Goal: Information Seeking & Learning: Learn about a topic

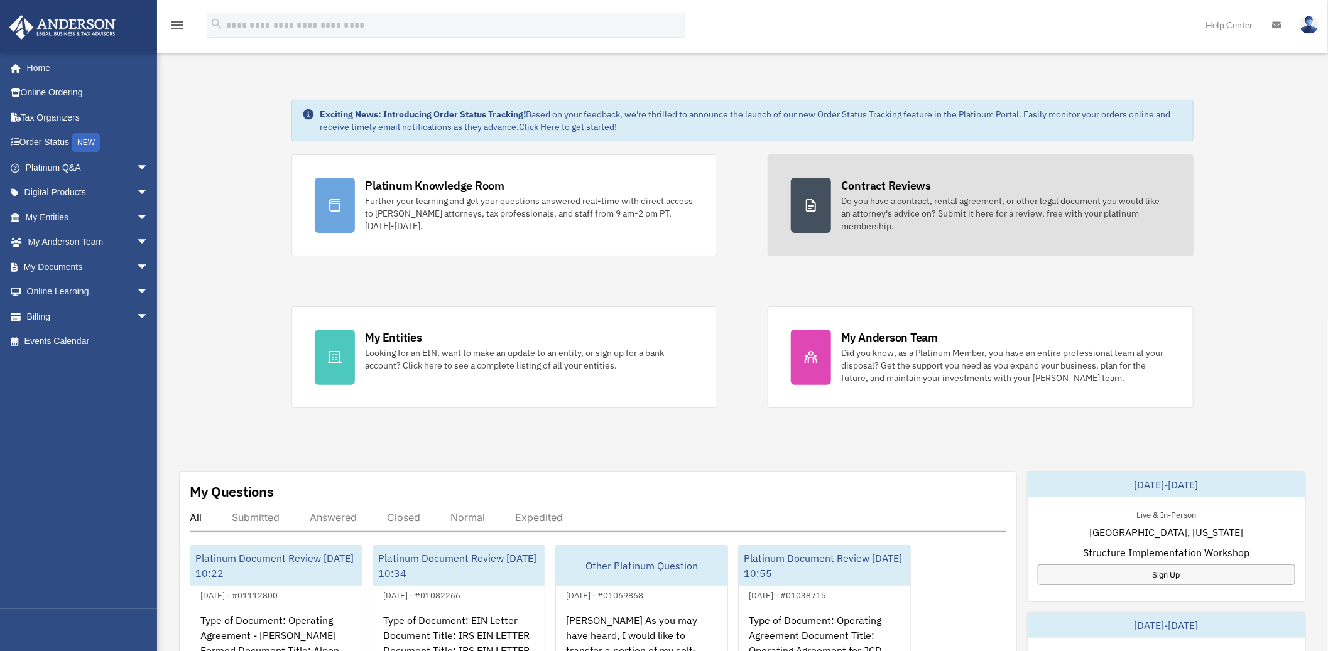
click at [926, 211] on div "Do you have a contract, rental agreement, or other legal document you would lik…" at bounding box center [1005, 214] width 329 height 38
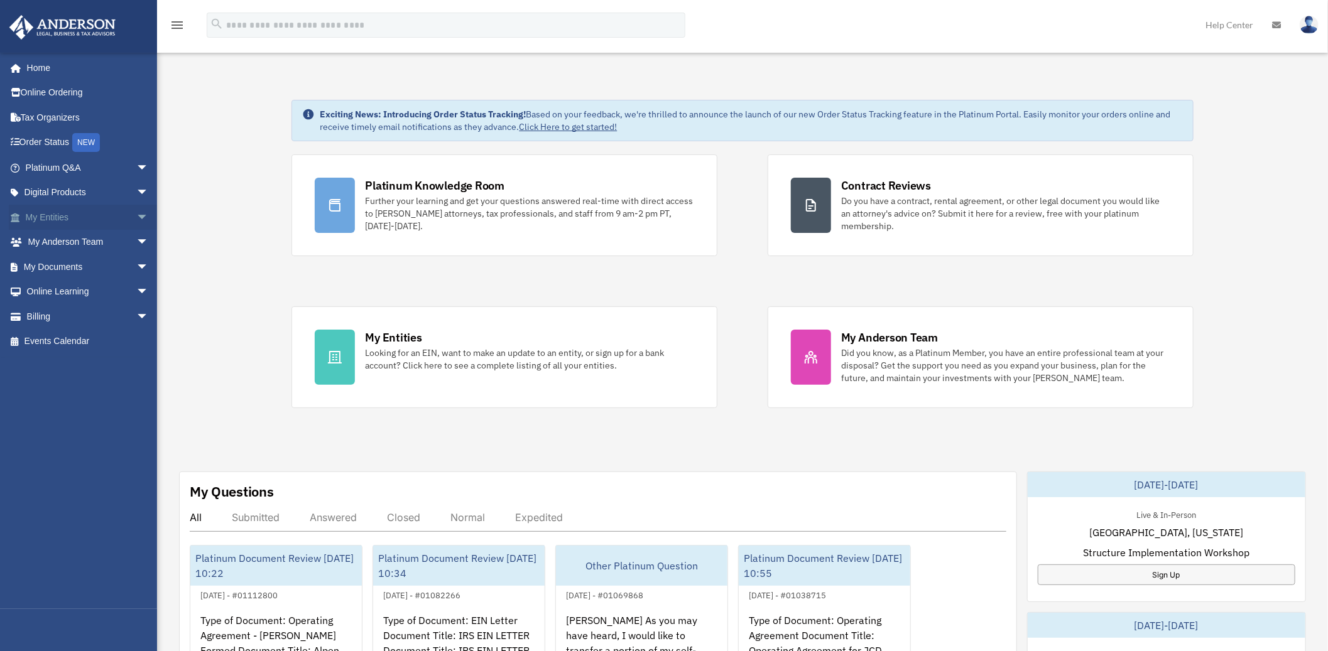
click at [136, 218] on span "arrow_drop_down" at bounding box center [148, 218] width 25 height 26
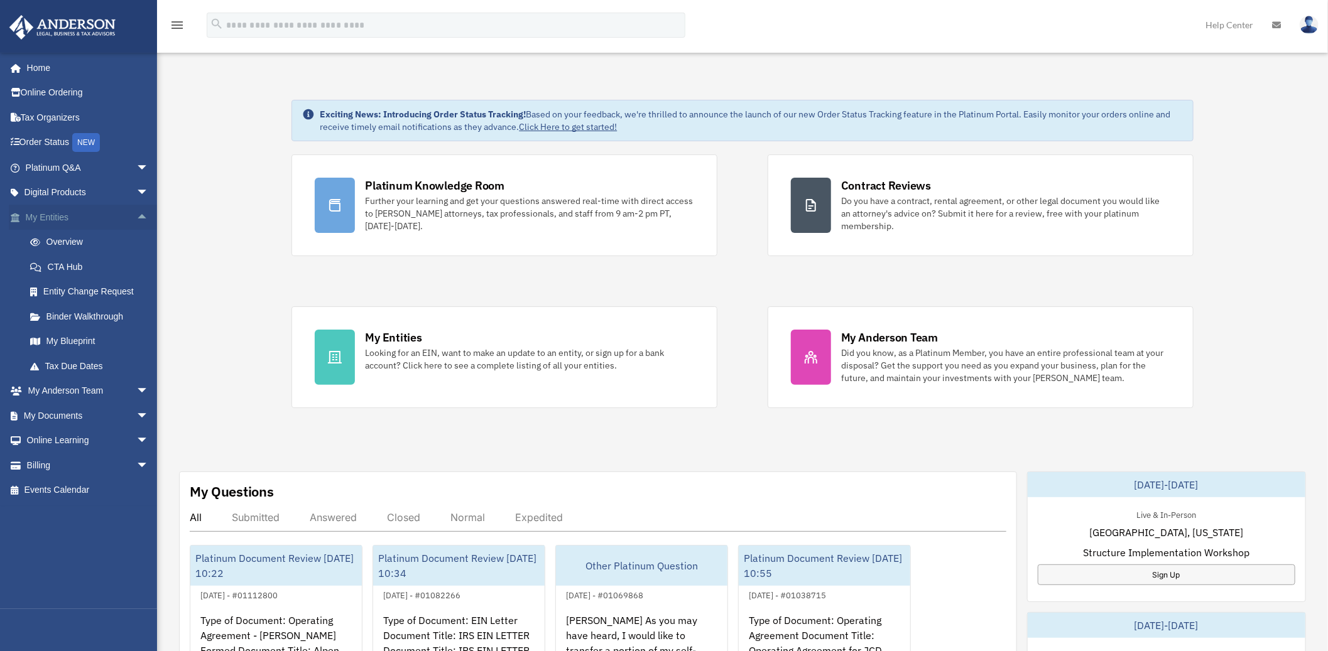
click at [136, 217] on span "arrow_drop_up" at bounding box center [148, 218] width 25 height 26
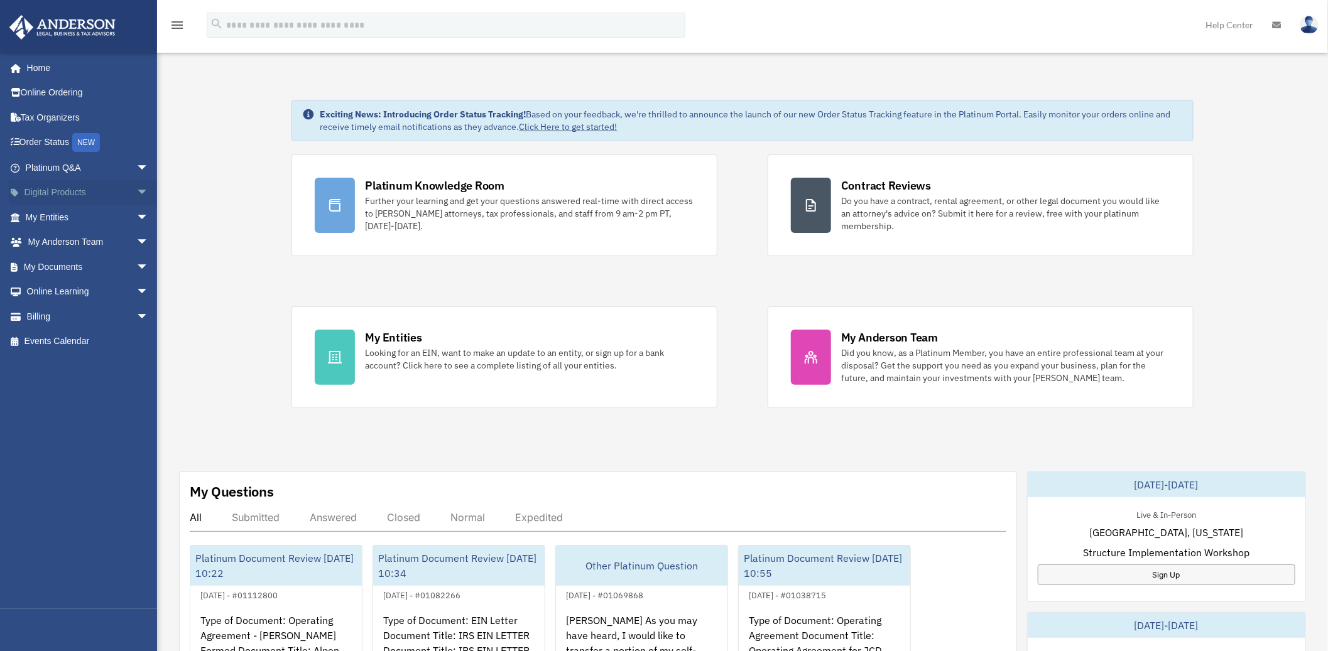
click at [136, 196] on span "arrow_drop_down" at bounding box center [148, 193] width 25 height 26
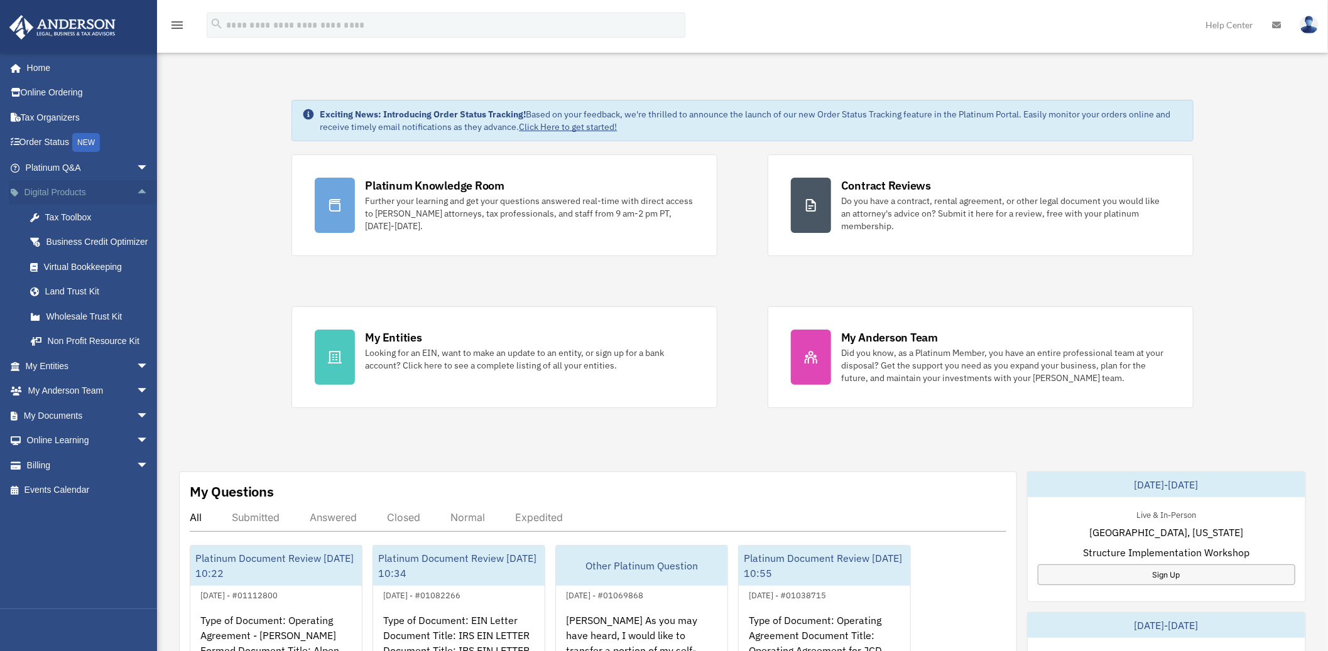
click at [136, 192] on span "arrow_drop_up" at bounding box center [148, 193] width 25 height 26
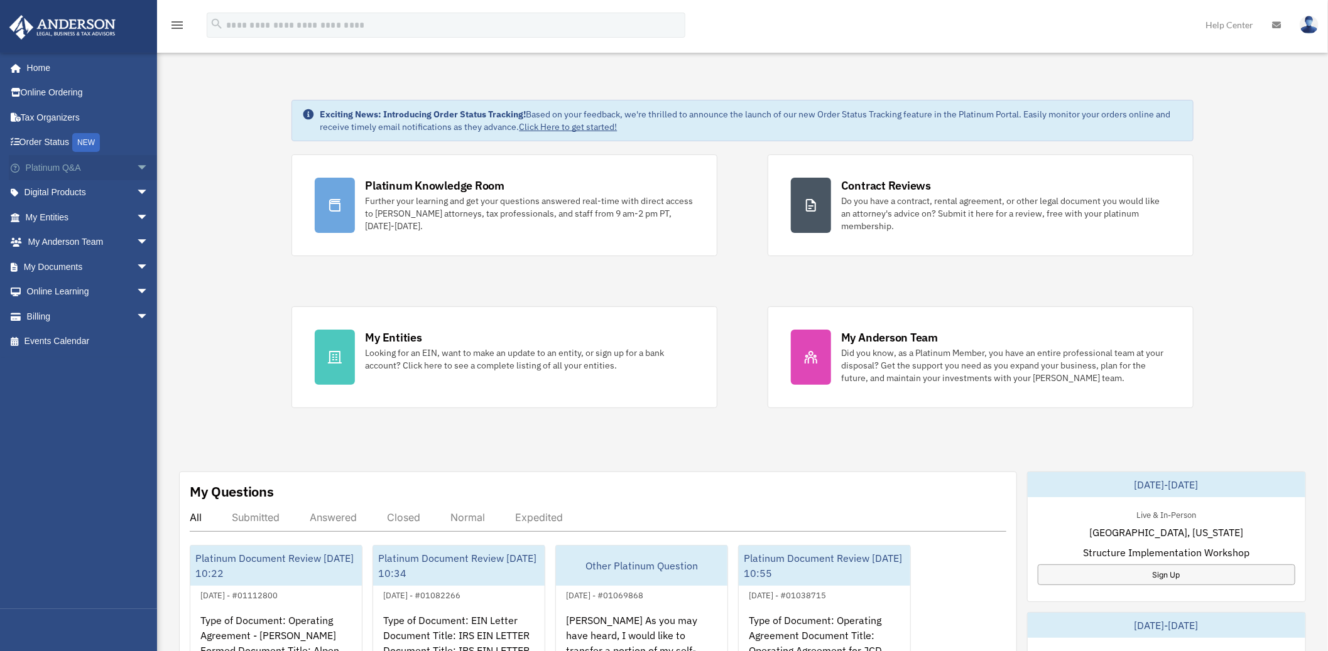
click at [136, 167] on span "arrow_drop_down" at bounding box center [148, 168] width 25 height 26
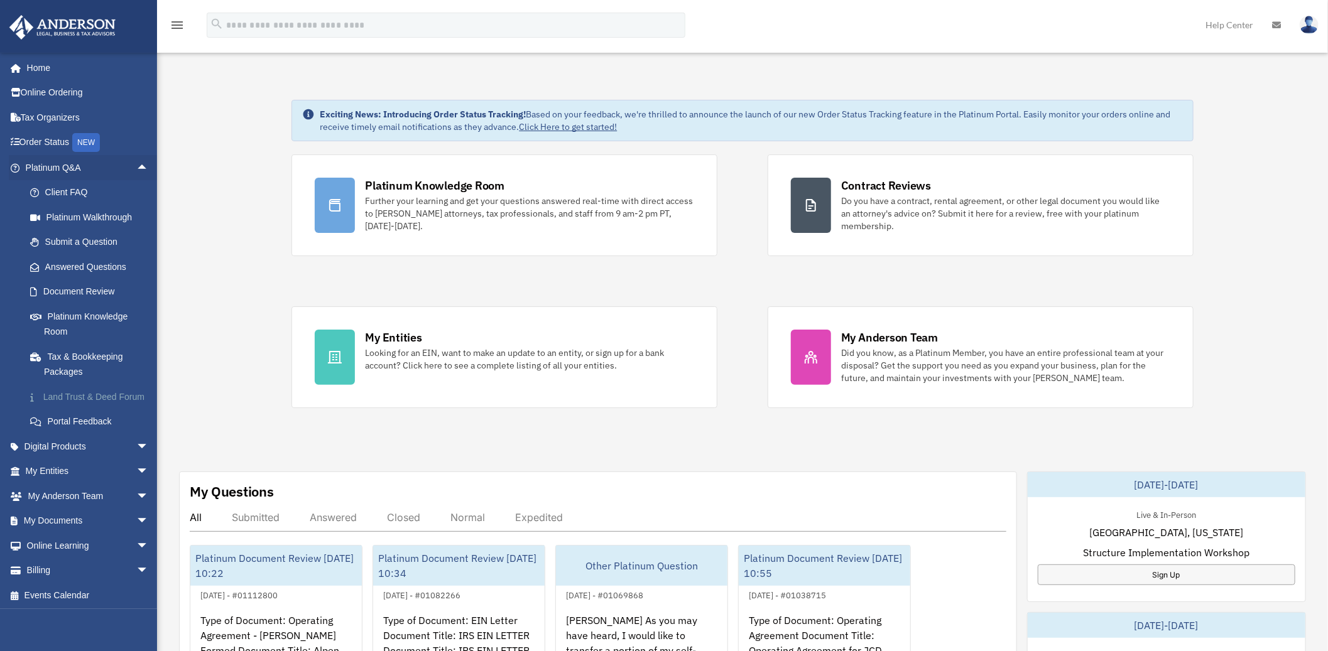
click at [72, 396] on link "Land Trust & Deed Forum" at bounding box center [93, 396] width 150 height 25
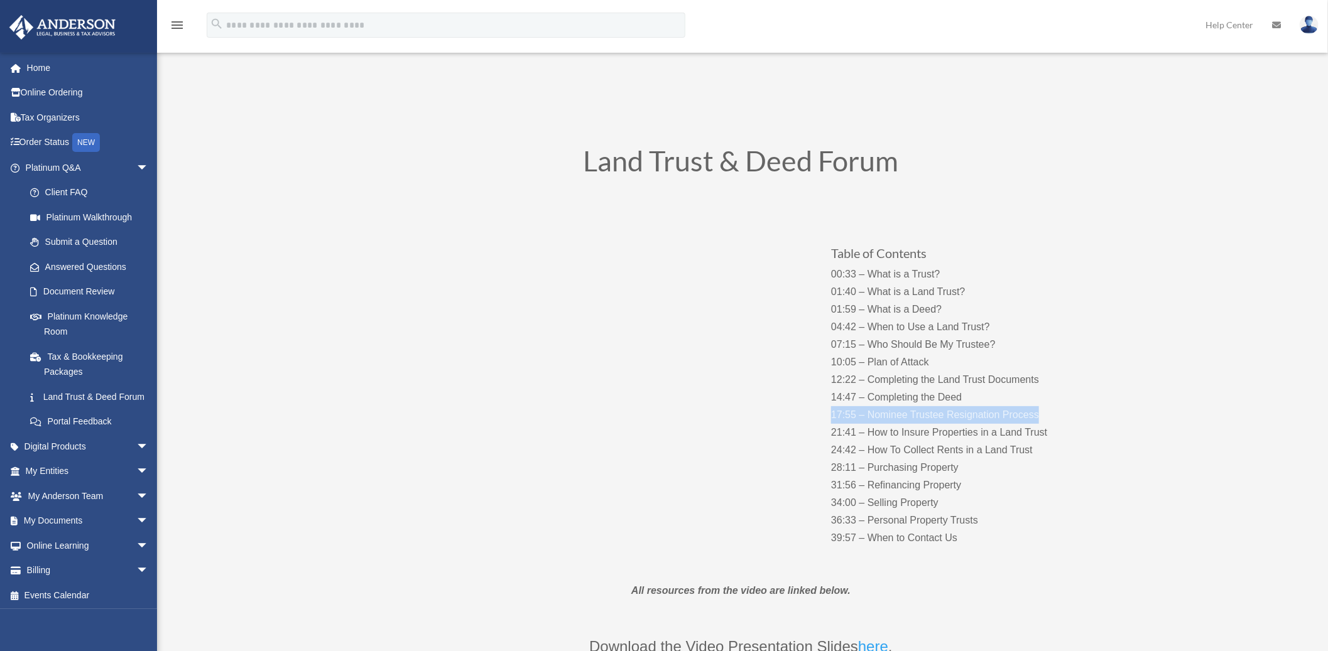
drag, startPoint x: 831, startPoint y: 414, endPoint x: 1045, endPoint y: 411, distance: 214.2
click at [1045, 411] on p "00:33 – What is a Trust? 01:40 – What is a Land Trust? 01:59 – What is a Deed? …" at bounding box center [955, 406] width 248 height 281
click at [987, 417] on p "00:33 – What is a Trust? 01:40 – What is a Land Trust? 01:59 – What is a Deed? …" at bounding box center [955, 406] width 248 height 281
drag, startPoint x: 826, startPoint y: 412, endPoint x: 1057, endPoint y: 411, distance: 231.1
click at [1057, 411] on div "Table of Contents 00:33 – What is a Trust? 01:40 – What is a Land Trust? 01:59 …" at bounding box center [741, 383] width 678 height 366
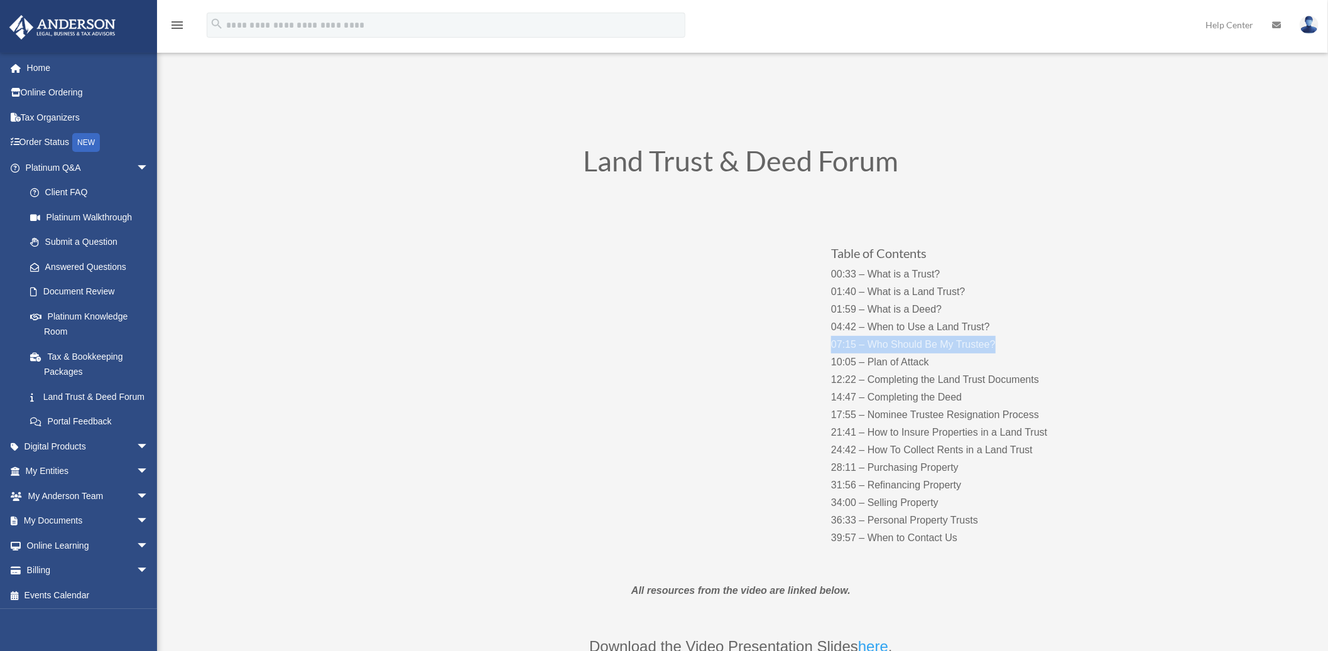
drag, startPoint x: 826, startPoint y: 343, endPoint x: 1002, endPoint y: 342, distance: 175.2
click at [1002, 342] on div "Table of Contents 00:33 – What is a Trust? 01:40 – What is a Land Trust? 01:59 …" at bounding box center [741, 383] width 678 height 366
click at [36, 67] on link "Home" at bounding box center [88, 67] width 159 height 25
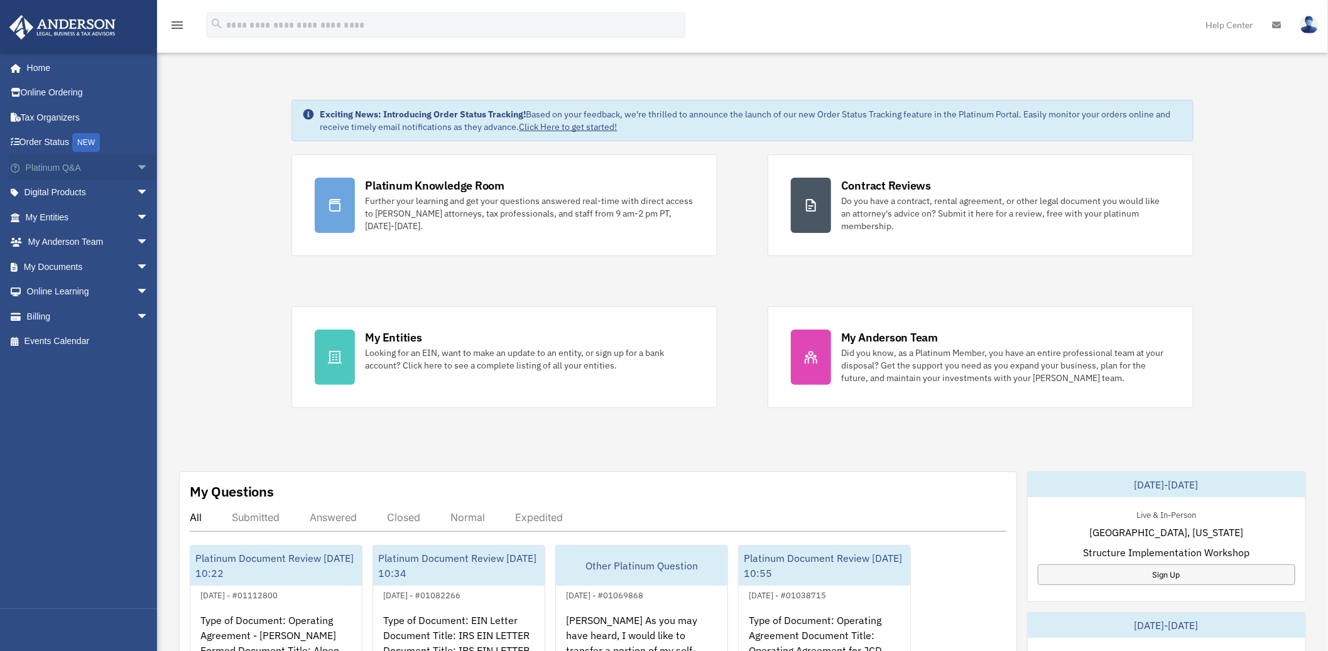
click at [137, 164] on span "arrow_drop_down" at bounding box center [148, 168] width 25 height 26
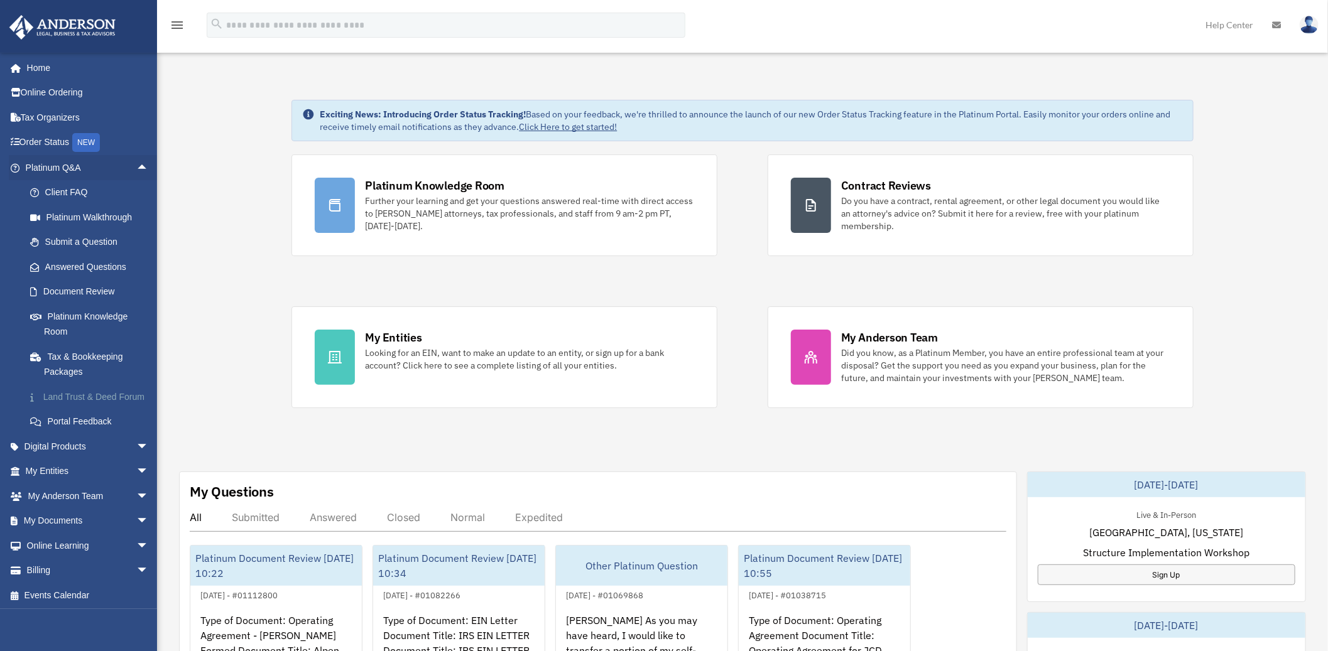
click at [70, 404] on link "Land Trust & Deed Forum" at bounding box center [93, 396] width 150 height 25
